Goal: Information Seeking & Learning: Learn about a topic

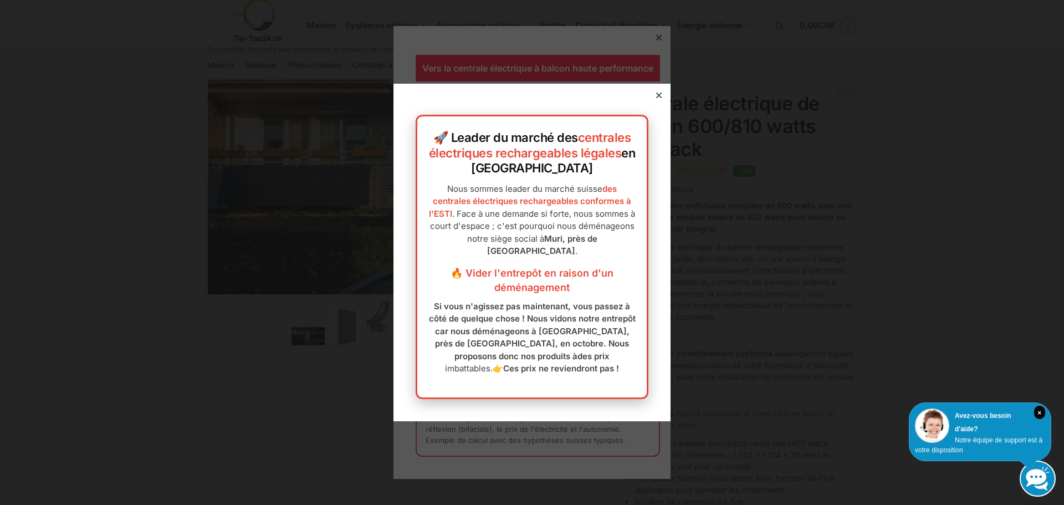
click at [656, 93] on icon at bounding box center [659, 96] width 6 height 6
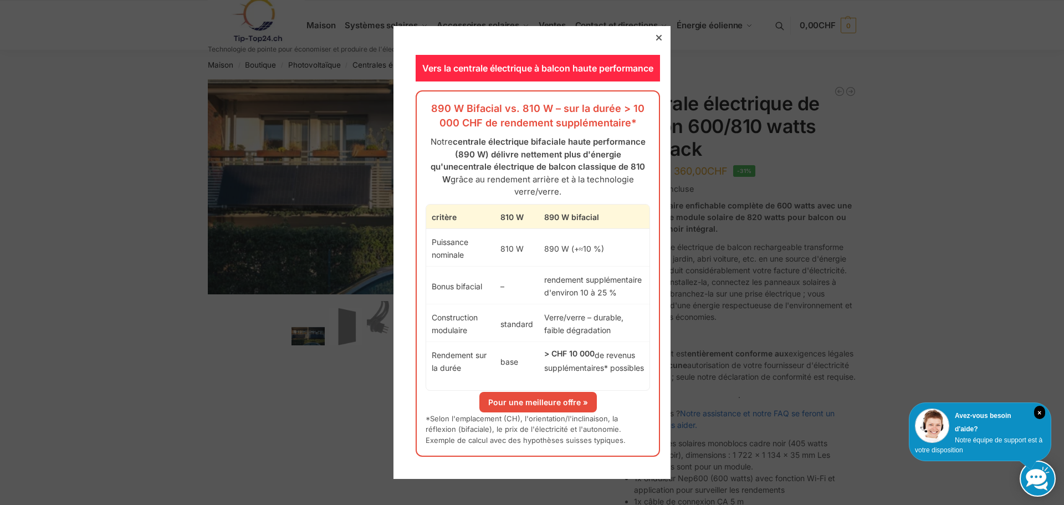
click at [656, 40] on icon at bounding box center [659, 38] width 6 height 6
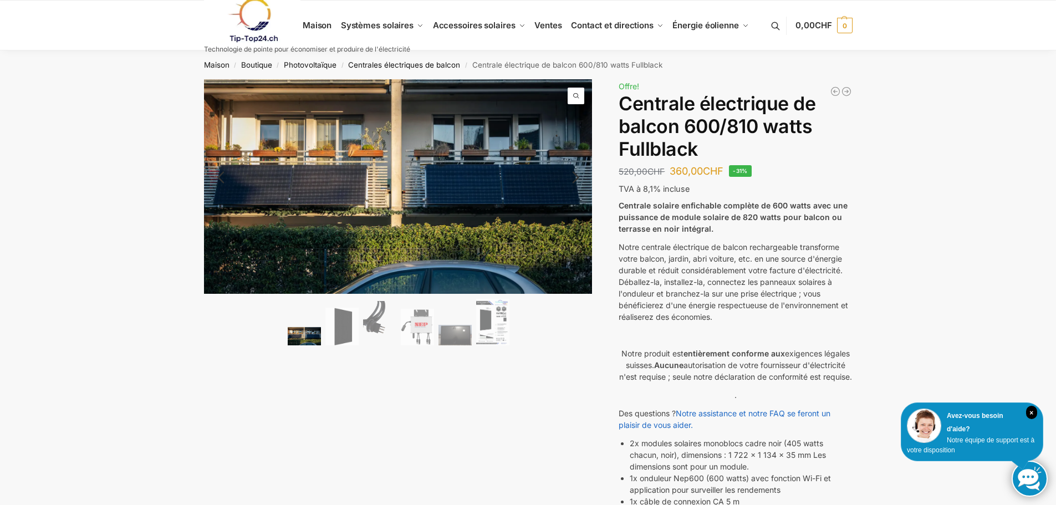
click at [294, 337] on img at bounding box center [304, 336] width 33 height 18
click at [339, 327] on img at bounding box center [341, 327] width 33 height 38
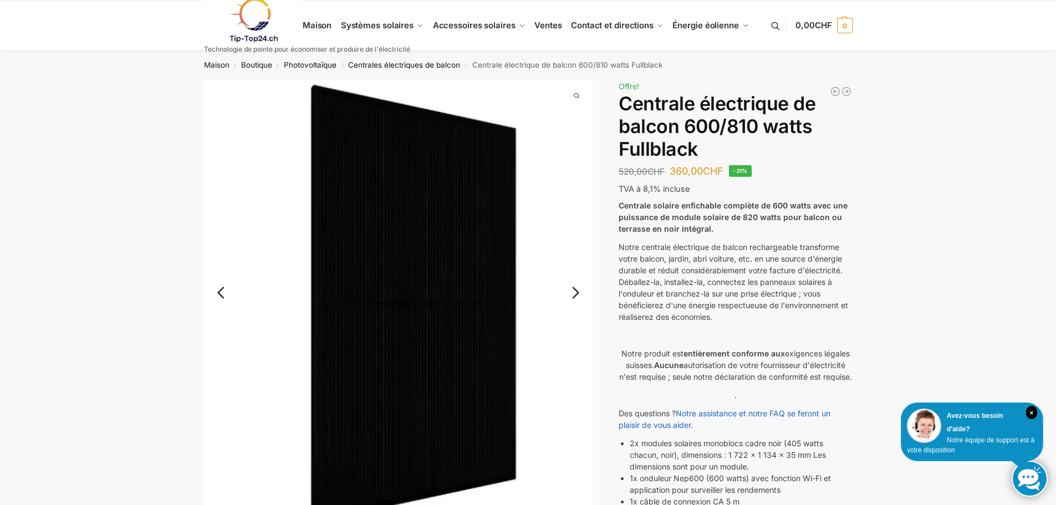
click at [575, 293] on link "Suivant" at bounding box center [568, 298] width 48 height 11
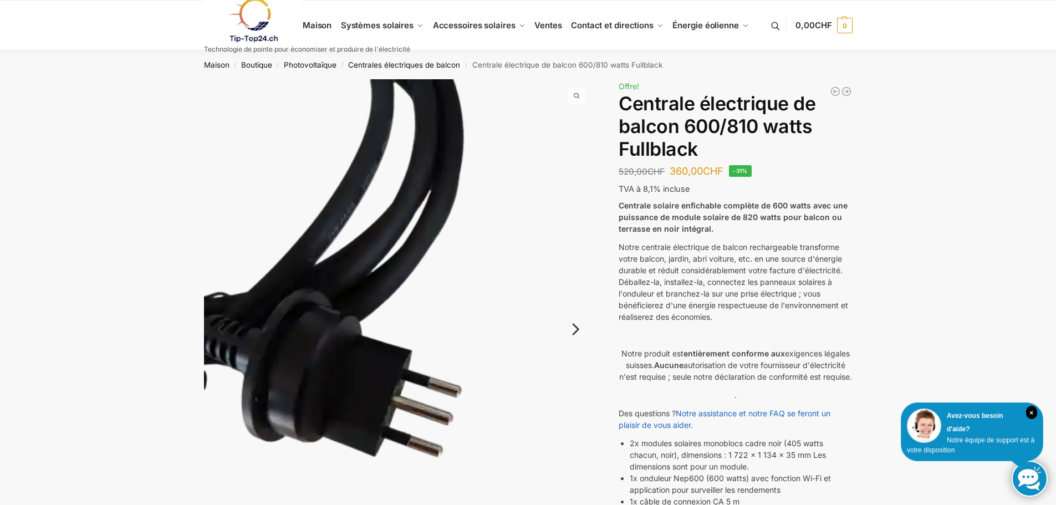
click at [575, 292] on img at bounding box center [398, 338] width 389 height 518
click at [574, 331] on link "Suivant" at bounding box center [568, 334] width 48 height 11
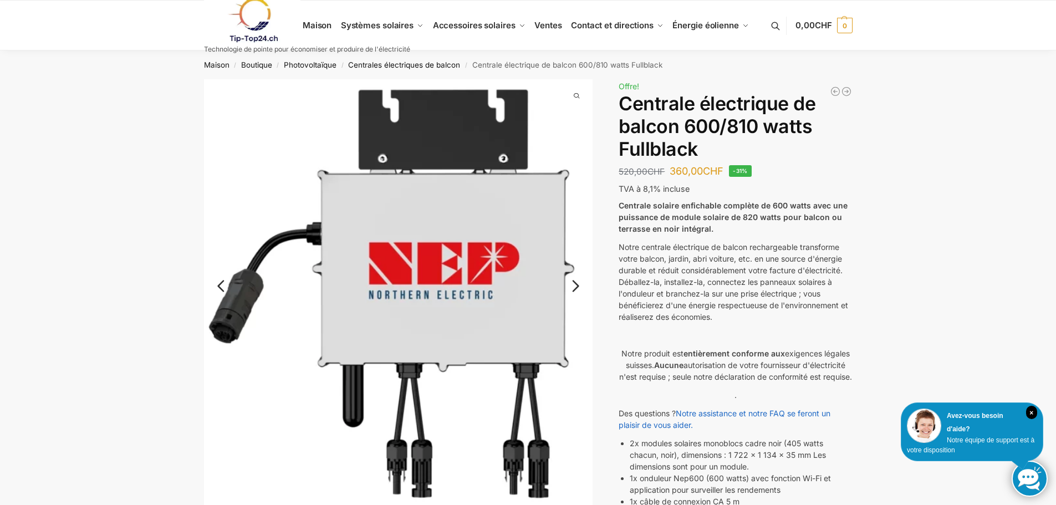
click at [579, 286] on link "Suivant" at bounding box center [568, 291] width 48 height 11
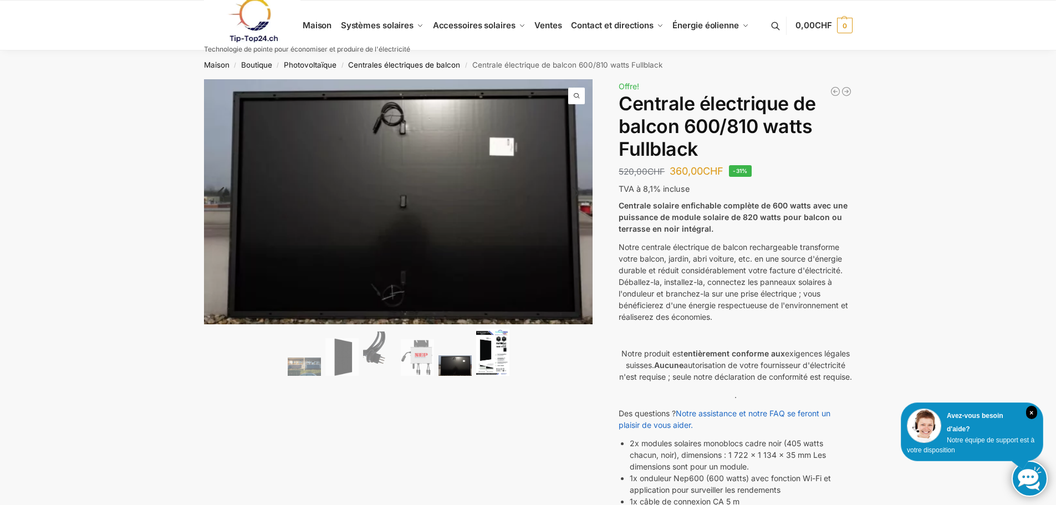
click at [487, 352] on img at bounding box center [492, 352] width 33 height 47
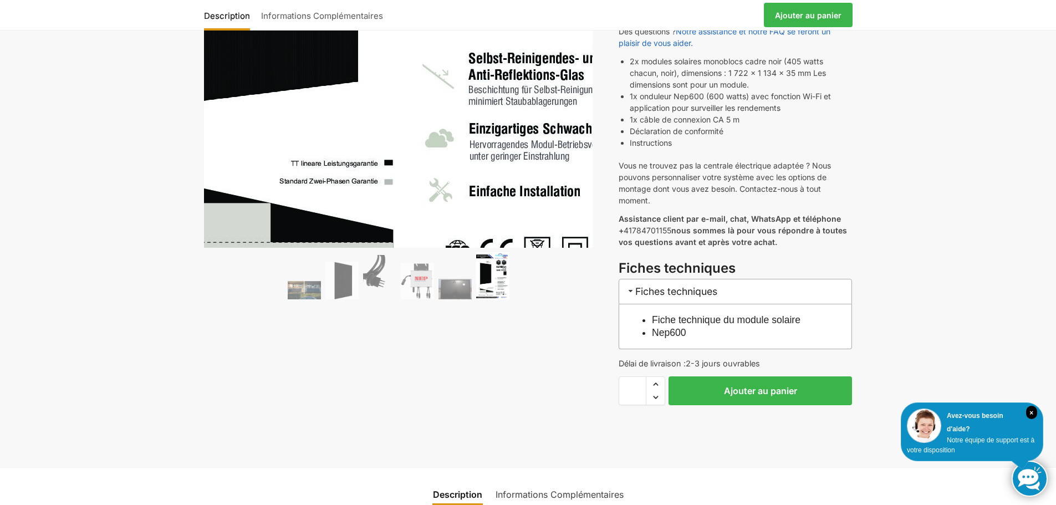
scroll to position [388, 0]
